Goal: Task Accomplishment & Management: Use online tool/utility

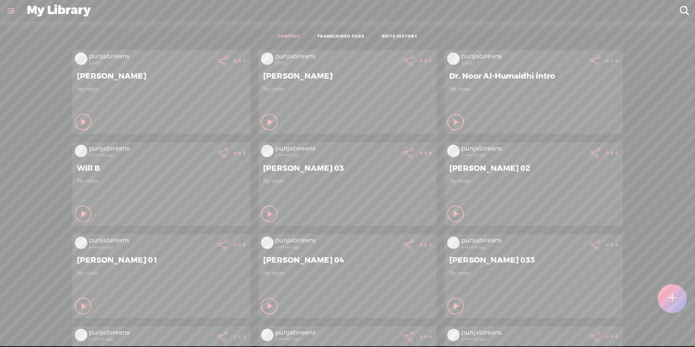
click at [672, 294] on t at bounding box center [672, 299] width 7 height 18
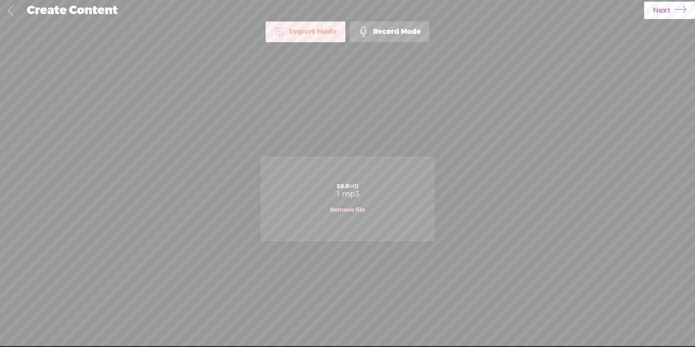
click at [662, 13] on span "Next" at bounding box center [662, 10] width 18 height 21
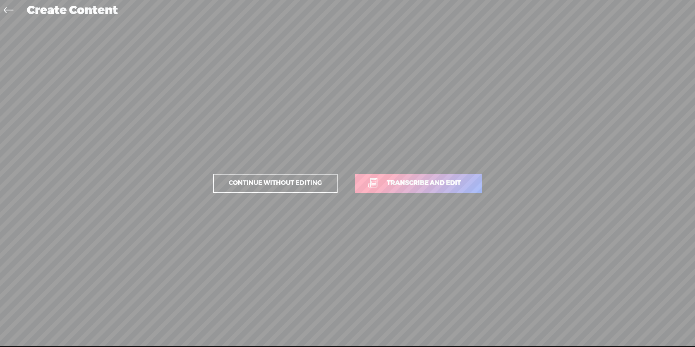
click at [386, 187] on span "Transcribe and edit" at bounding box center [423, 183] width 91 height 10
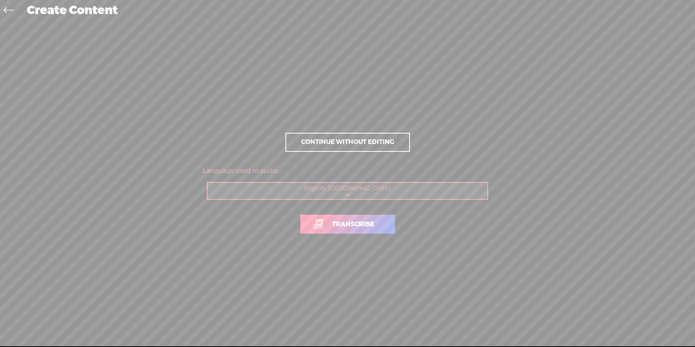
click at [359, 218] on link "Transcribe" at bounding box center [347, 224] width 95 height 19
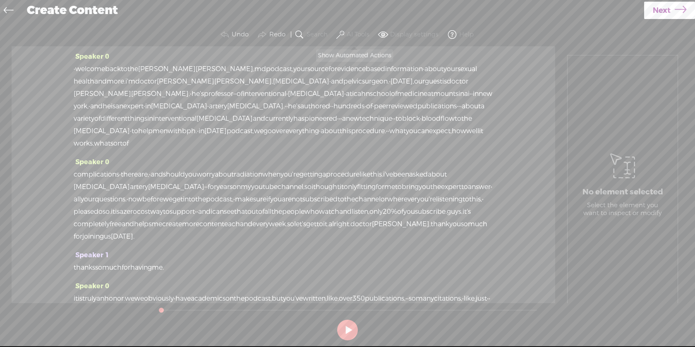
click at [359, 34] on label "AI Tools" at bounding box center [358, 35] width 23 height 8
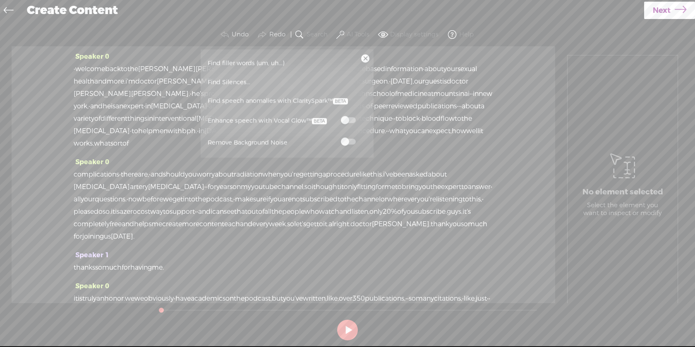
click at [348, 125] on label at bounding box center [348, 120] width 36 height 10
click at [348, 142] on span at bounding box center [348, 142] width 15 height 6
click at [671, 2] on link "Next" at bounding box center [669, 10] width 51 height 17
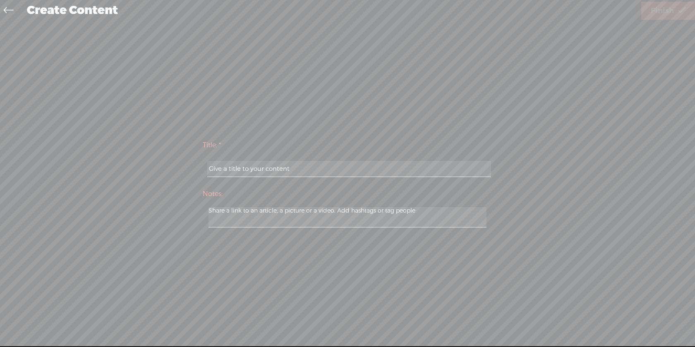
click at [337, 172] on input "text" at bounding box center [348, 169] width 283 height 16
type input "[PERSON_NAME] 1"
click at [668, 19] on link "Finish" at bounding box center [668, 11] width 54 height 18
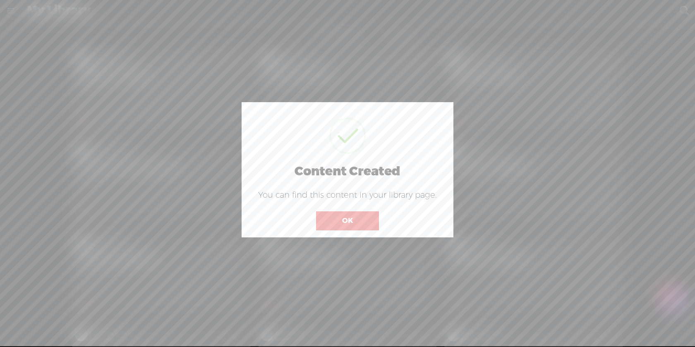
click at [331, 229] on button "OK" at bounding box center [347, 220] width 63 height 19
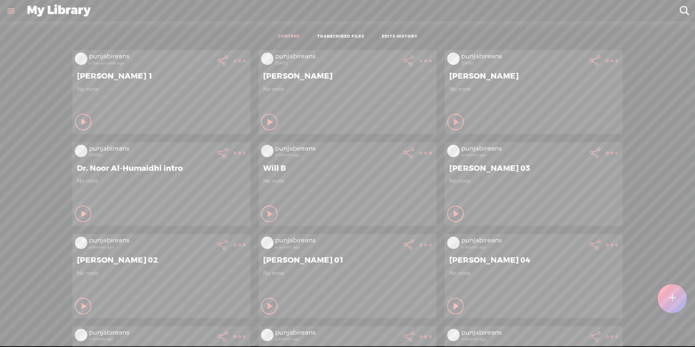
click at [234, 60] on t at bounding box center [240, 61] width 12 height 12
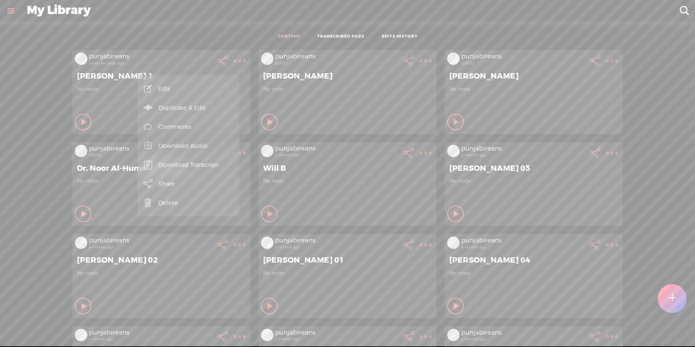
click at [198, 160] on link "Download Transcript" at bounding box center [189, 165] width 94 height 19
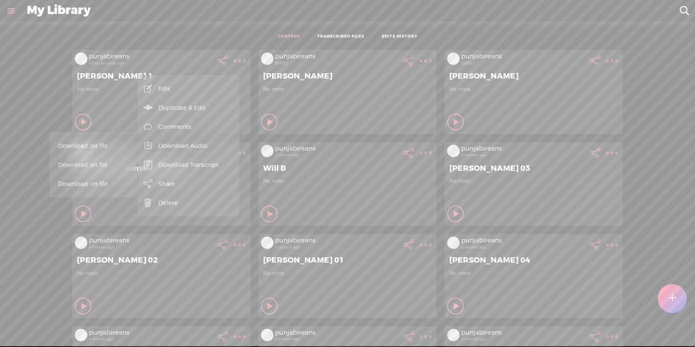
click at [186, 142] on link "Download Audio" at bounding box center [189, 146] width 94 height 19
click at [118, 140] on span "Download .mp3 file" at bounding box center [92, 136] width 73 height 19
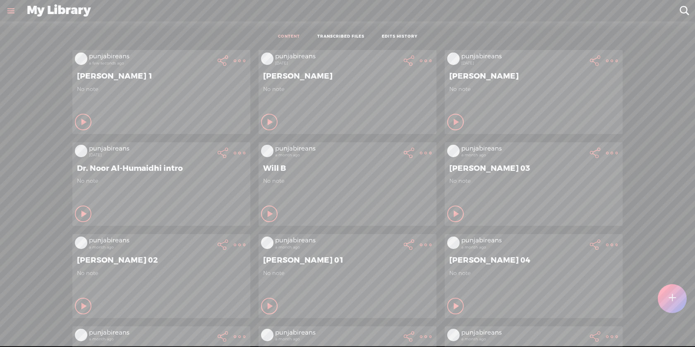
click at [666, 299] on div at bounding box center [672, 298] width 29 height 29
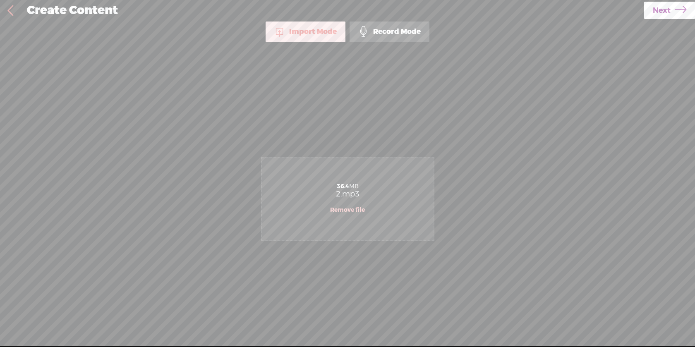
click at [669, 11] on span "Next" at bounding box center [662, 10] width 18 height 21
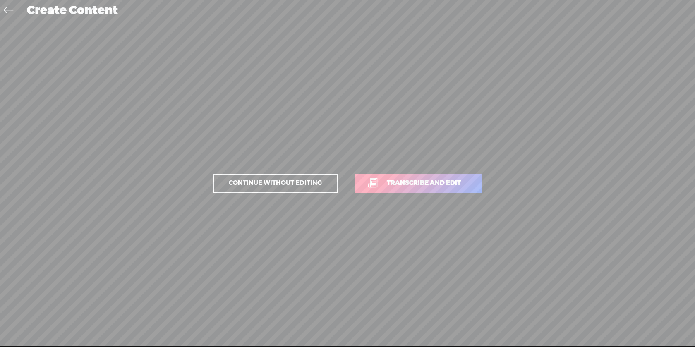
click at [408, 189] on link "Transcribe and edit" at bounding box center [418, 183] width 127 height 19
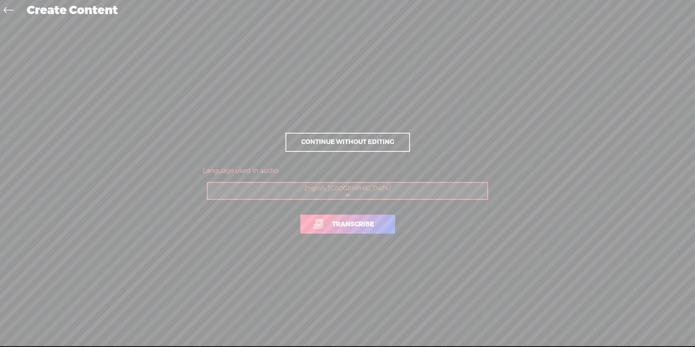
click at [368, 221] on span "Transcribe" at bounding box center [353, 225] width 59 height 10
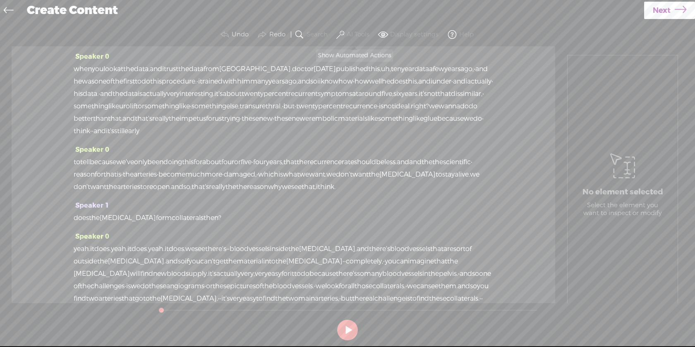
click at [351, 27] on button "AI Tools" at bounding box center [354, 34] width 38 height 17
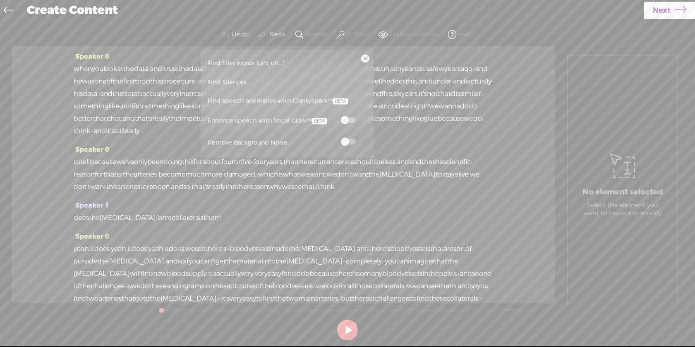
click at [348, 117] on label at bounding box center [348, 120] width 36 height 10
click at [348, 145] on label at bounding box center [348, 142] width 36 height 10
click at [667, 12] on span "Next" at bounding box center [662, 10] width 18 height 21
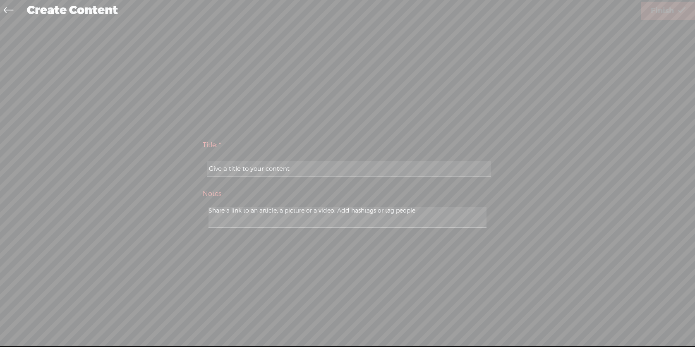
click at [295, 176] on input "text" at bounding box center [348, 169] width 283 height 16
paste input "[PERSON_NAME] 1"
type input "[PERSON_NAME] 2"
click at [647, 15] on link "Finish" at bounding box center [668, 11] width 54 height 18
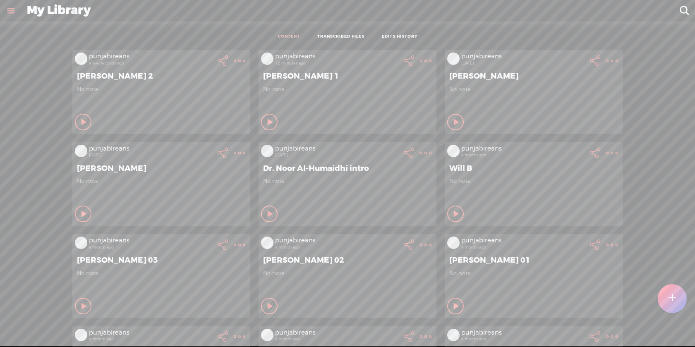
click at [234, 60] on t at bounding box center [240, 61] width 12 height 12
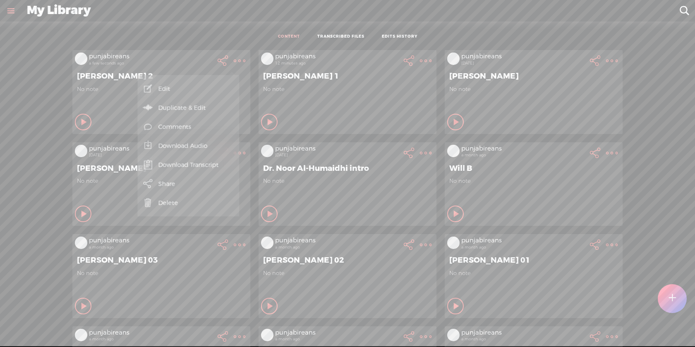
click at [204, 141] on link "Download Audio" at bounding box center [189, 146] width 94 height 19
click at [112, 134] on span "Download .mp3 file" at bounding box center [92, 136] width 73 height 19
